Goal: Check status: Check status

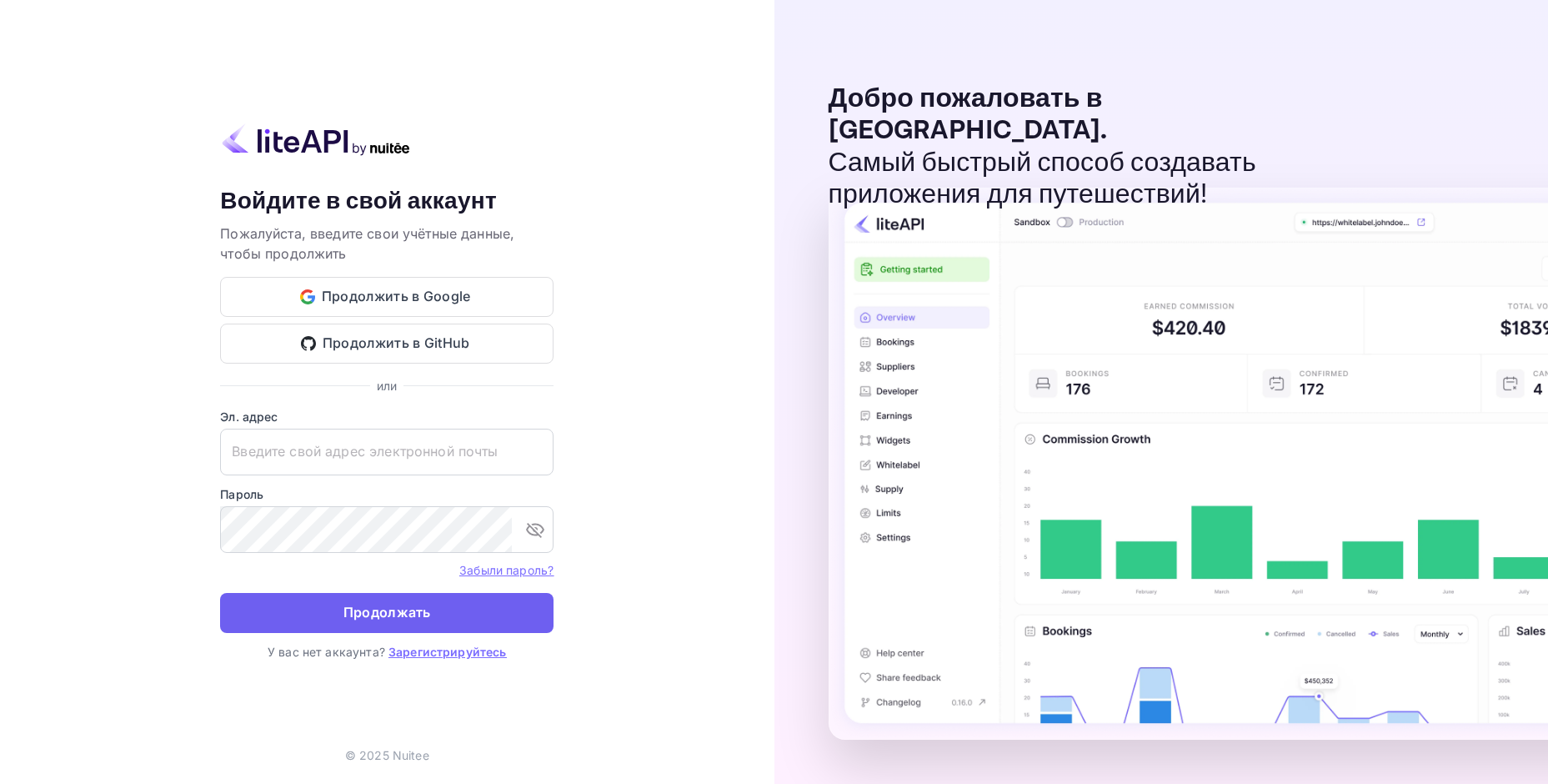
type input "[EMAIL_ADDRESS][DOMAIN_NAME]"
click at [439, 607] on button "Продолжать" at bounding box center [386, 613] width 333 height 40
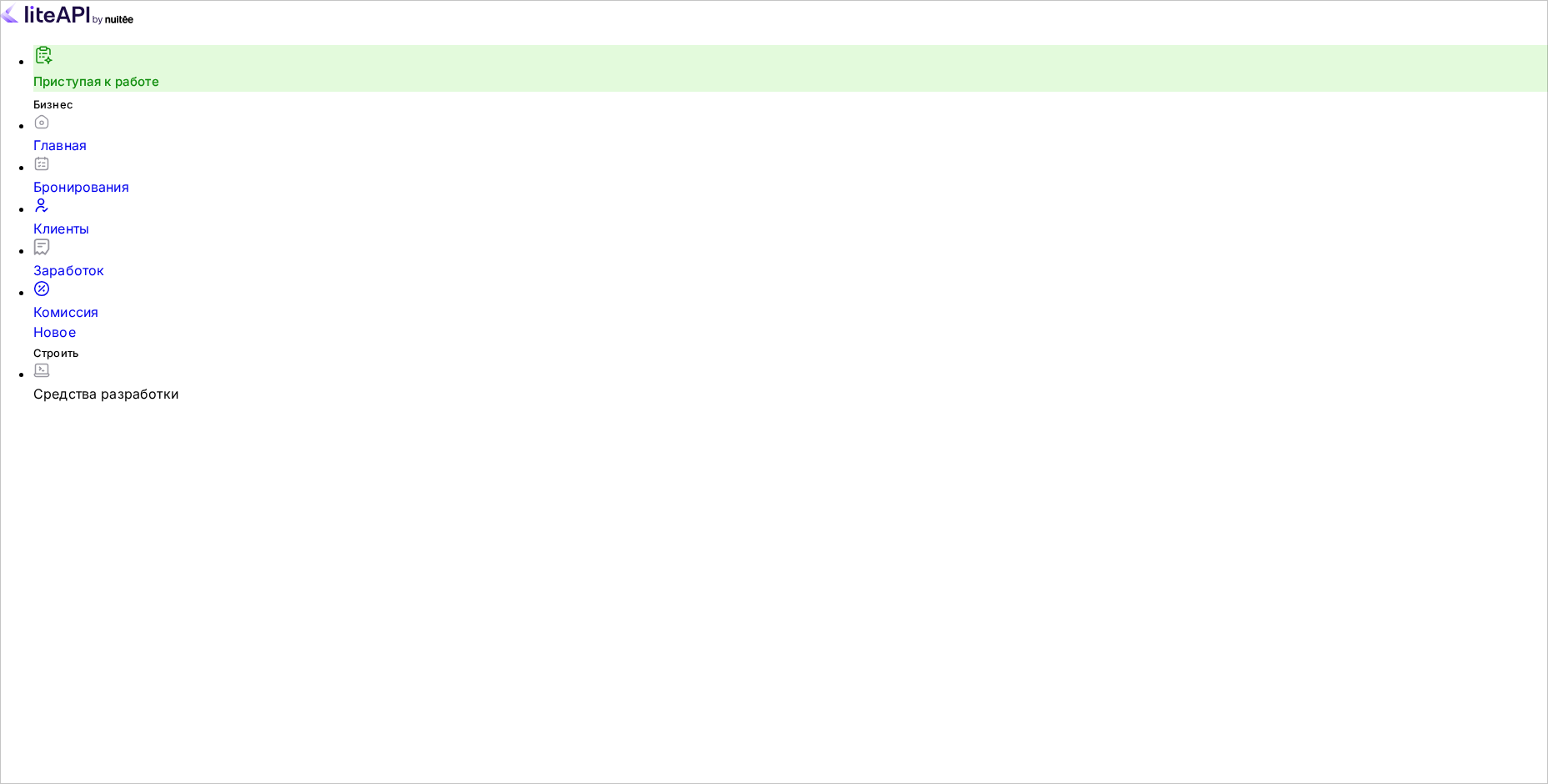
click at [125, 195] on ya-tr-span "Бронирования" at bounding box center [81, 186] width 95 height 16
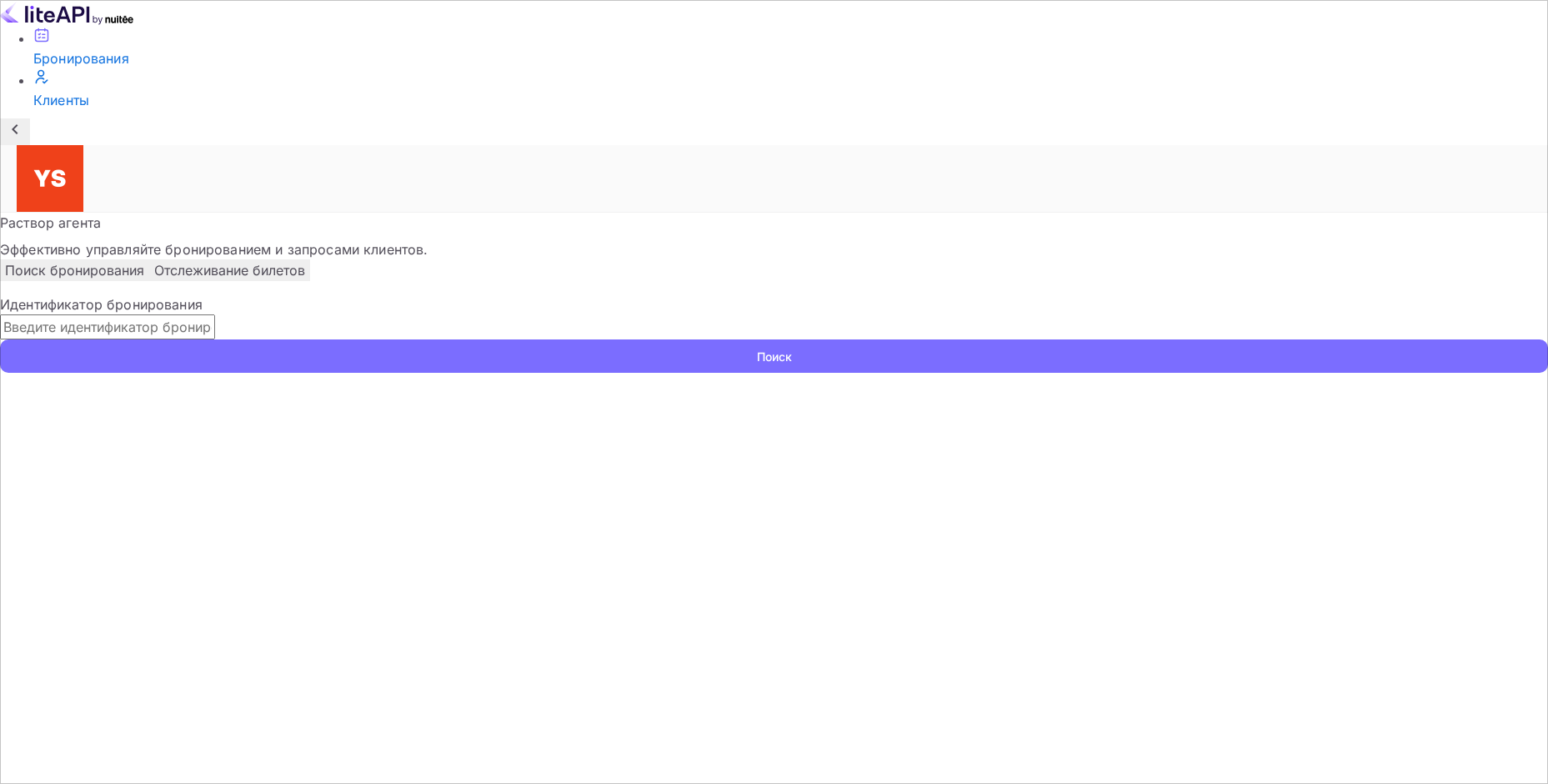
paste input "9448558"
type input "9448558"
click at [792, 348] on ya-tr-span "Поиск" at bounding box center [774, 356] width 35 height 17
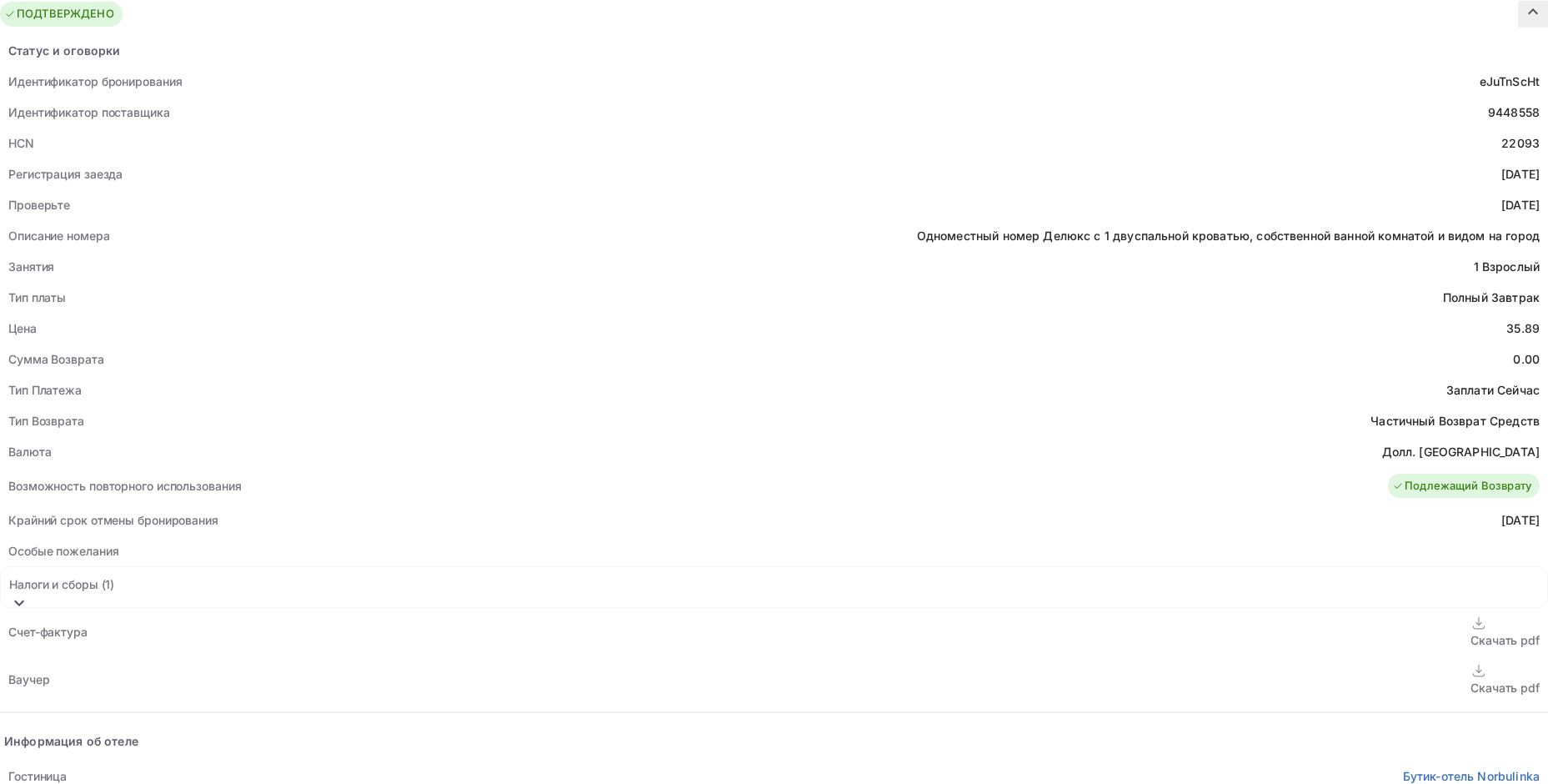
scroll to position [500, 0]
click at [1471, 680] on ya-tr-span "Скачать pdf" at bounding box center [1505, 687] width 69 height 14
